Goal: Communication & Community: Answer question/provide support

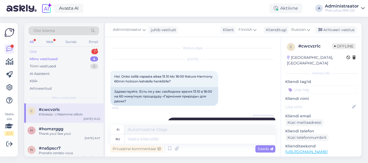
scroll to position [182, 0]
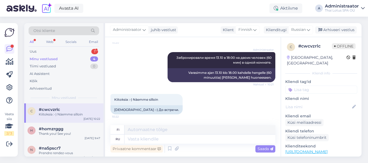
click at [47, 47] on div "Otsi kliente All Web Socials Email Uus 1 Minu vestlused 4 Tiimi vestlused 0 AI …" at bounding box center [63, 63] width 79 height 81
click at [57, 51] on div "Uus 1" at bounding box center [64, 52] width 71 height 8
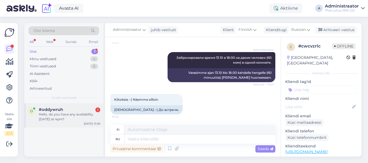
click at [77, 118] on div "Hello, do you have any availability [DATE] at 4pm?" at bounding box center [69, 117] width 61 height 10
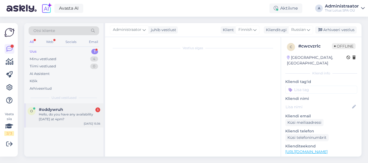
scroll to position [0, 0]
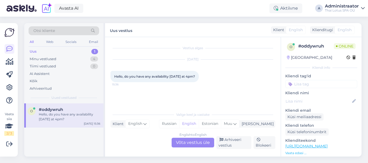
click at [179, 145] on div "English to English Võta vestlus üle" at bounding box center [193, 143] width 43 height 10
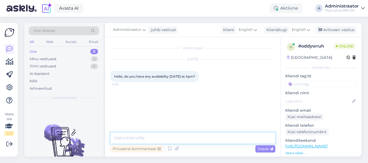
click at [163, 137] on textarea at bounding box center [192, 138] width 165 height 11
type textarea "Hello! Unfortunately, not. [DATE] we have time only at 19:30."
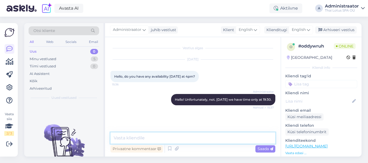
scroll to position [7, 0]
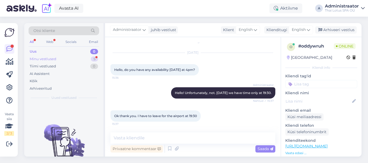
click at [58, 60] on div "Minu vestlused 5" at bounding box center [64, 59] width 71 height 8
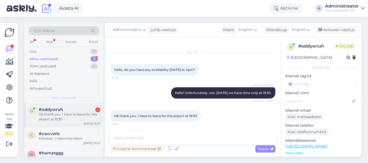
click at [68, 114] on div "Ok thank you. I have to leave for the airport at 19:30" at bounding box center [69, 117] width 61 height 10
click at [127, 138] on textarea at bounding box center [192, 138] width 165 height 11
